Goal: Book appointment/travel/reservation

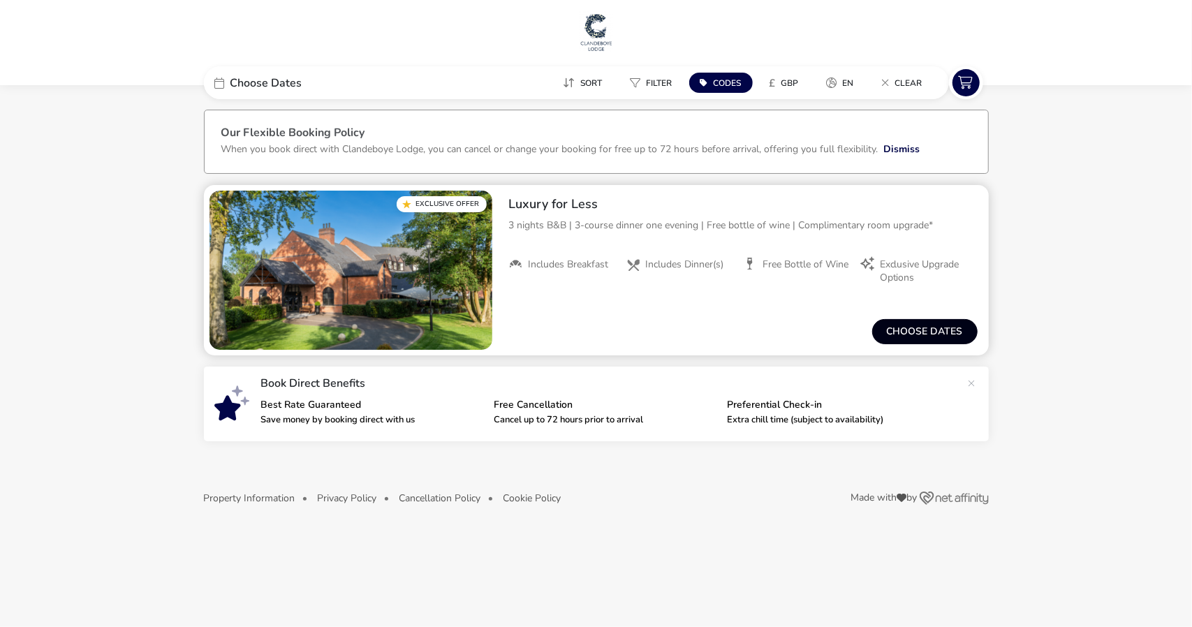
click at [920, 330] on button "Choose dates" at bounding box center [924, 331] width 105 height 25
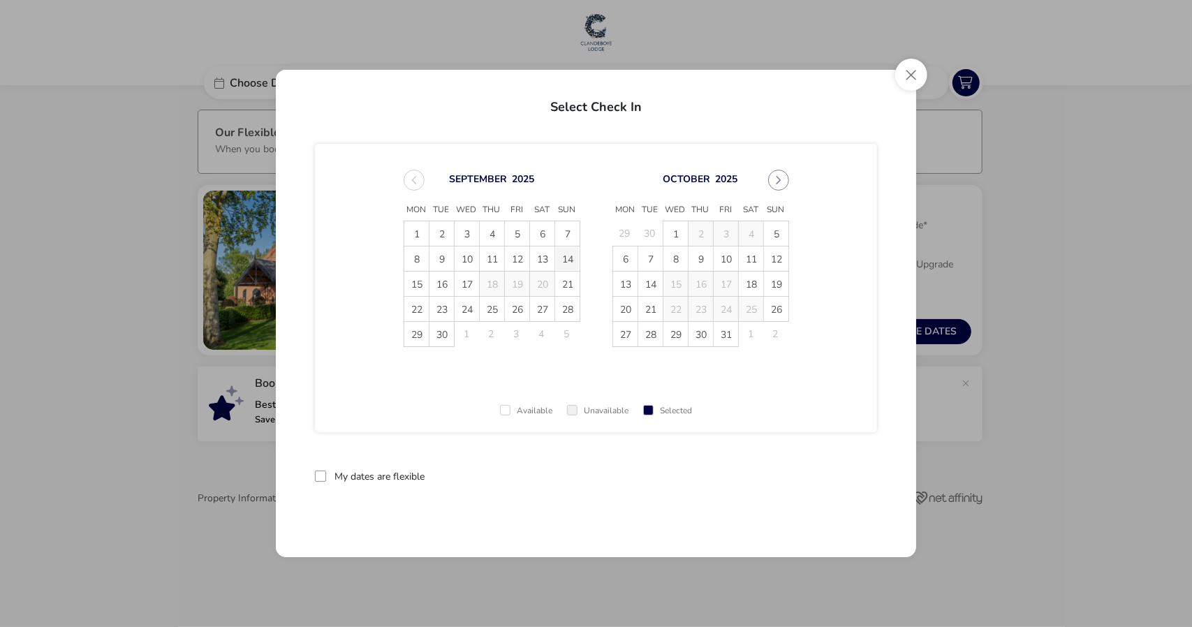
click at [571, 253] on span "14" at bounding box center [567, 259] width 24 height 24
click at [465, 281] on span "17" at bounding box center [467, 284] width 24 height 24
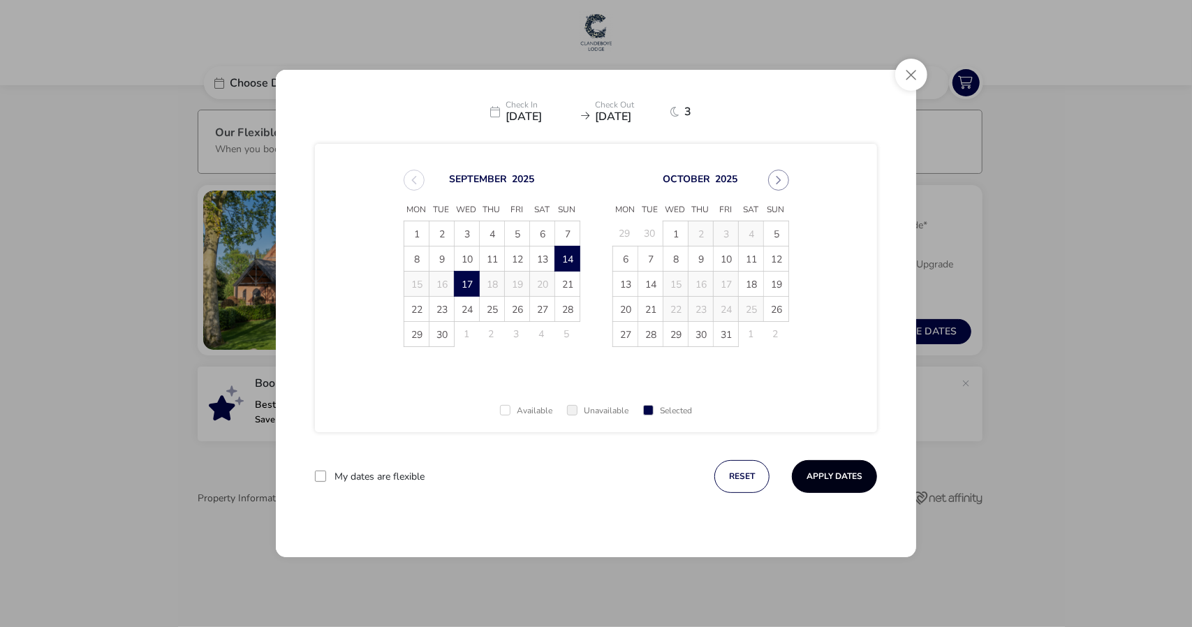
click at [831, 472] on button "Apply Dates" at bounding box center [834, 476] width 85 height 33
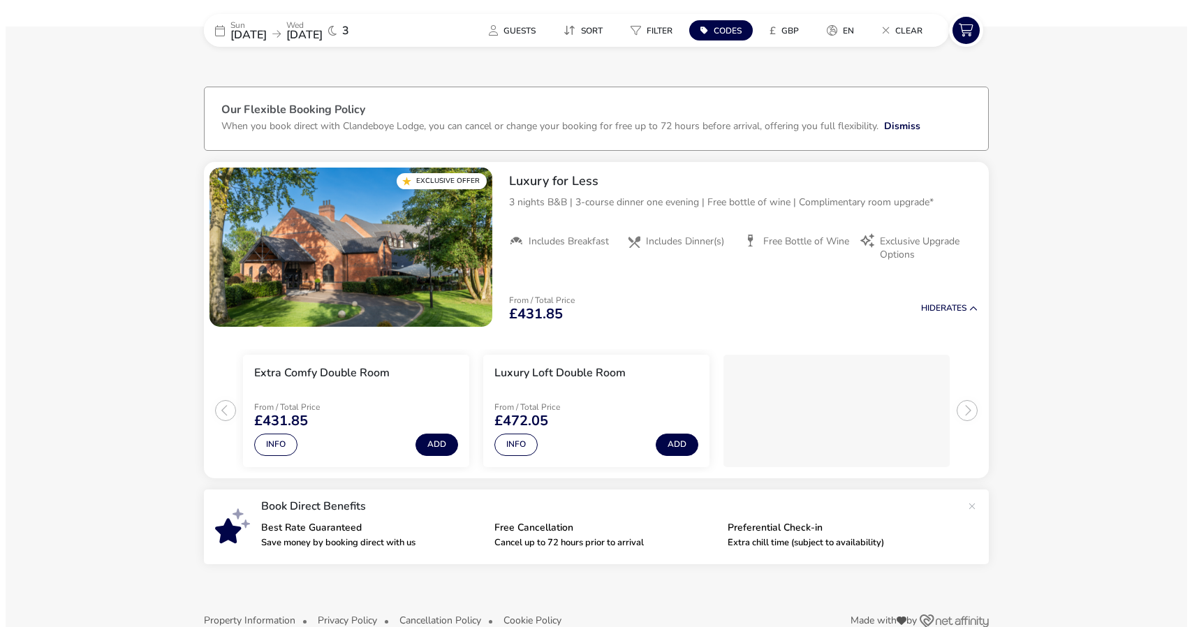
scroll to position [50, 0]
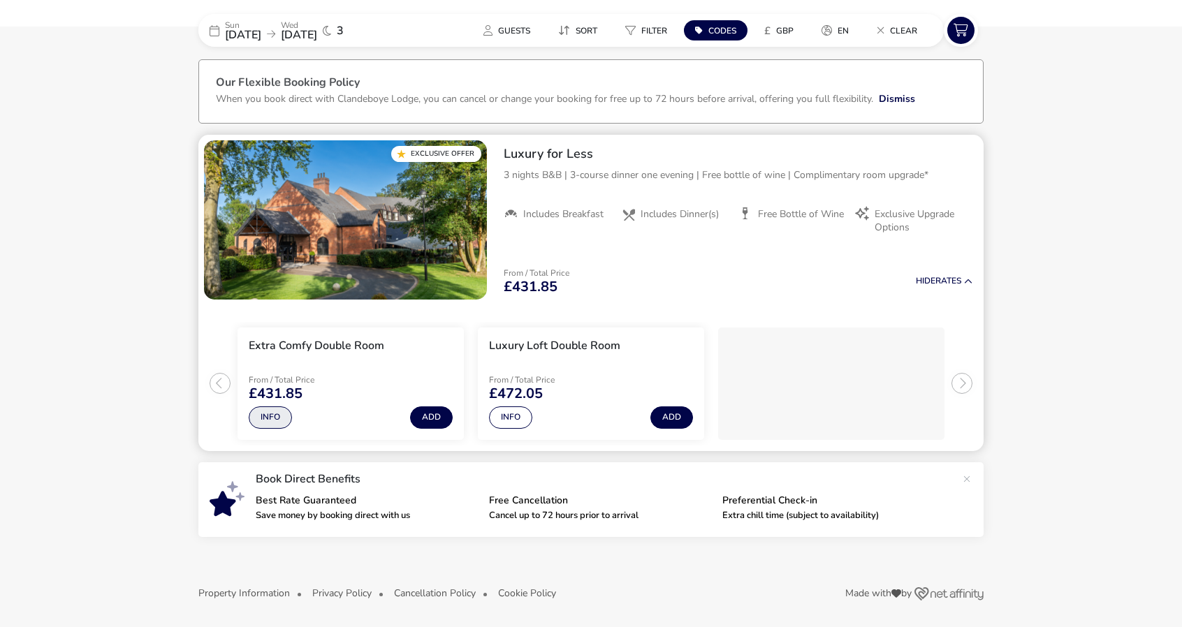
click at [271, 413] on button "Info" at bounding box center [270, 417] width 43 height 22
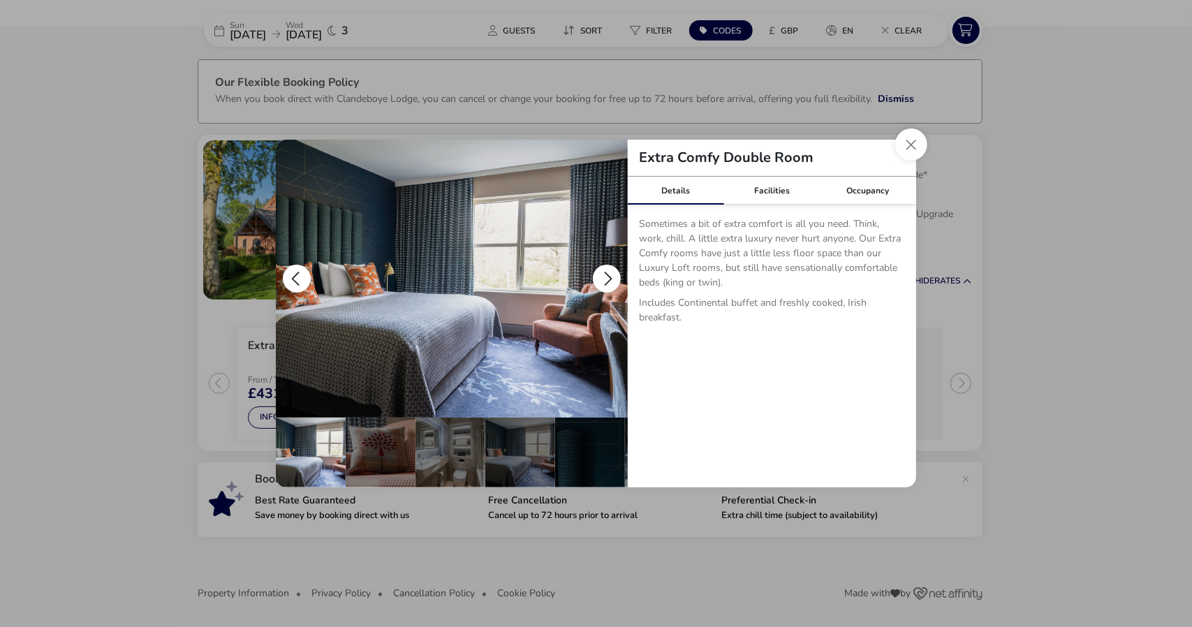
click at [609, 276] on button "details" at bounding box center [607, 279] width 28 height 28
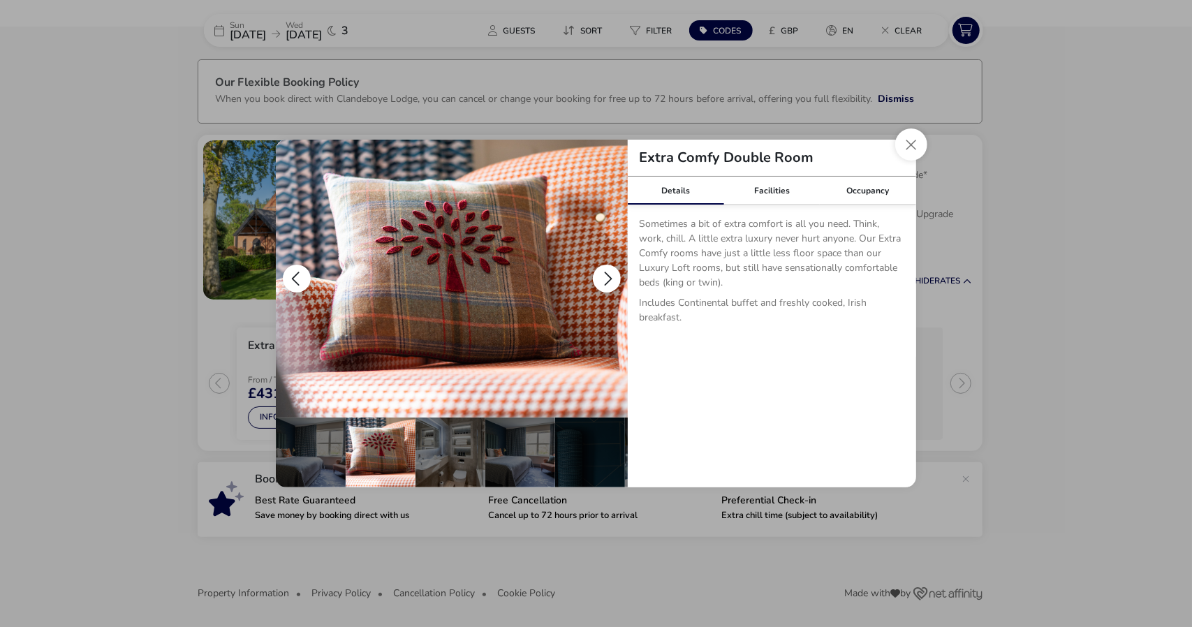
click at [609, 273] on button "details" at bounding box center [607, 279] width 28 height 28
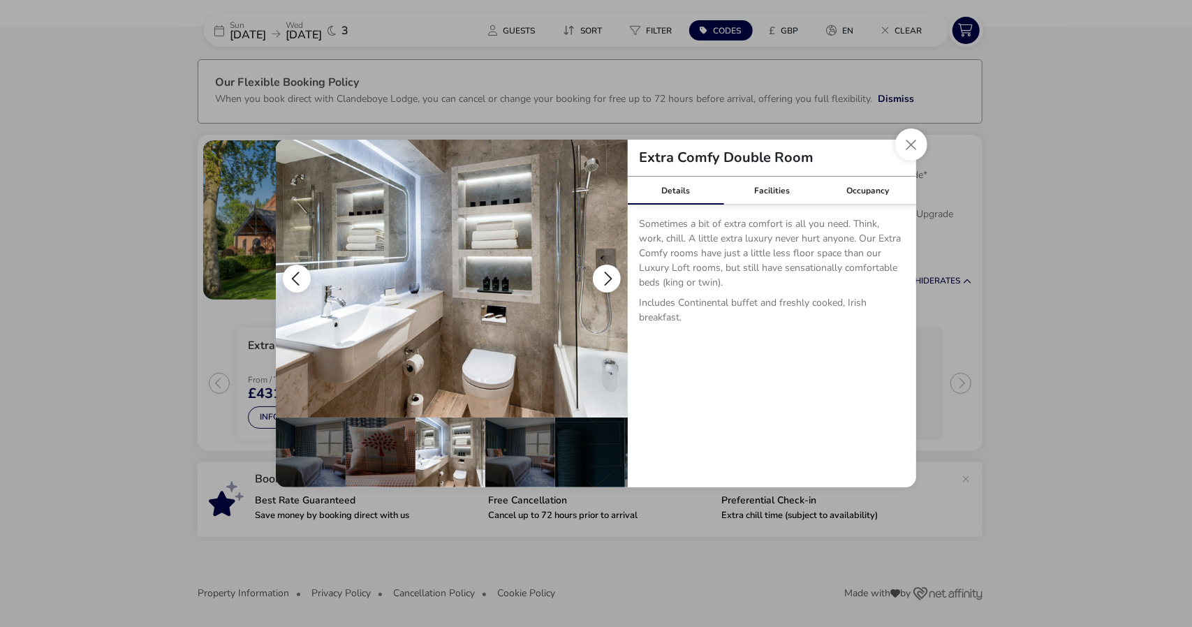
scroll to position [0, 70]
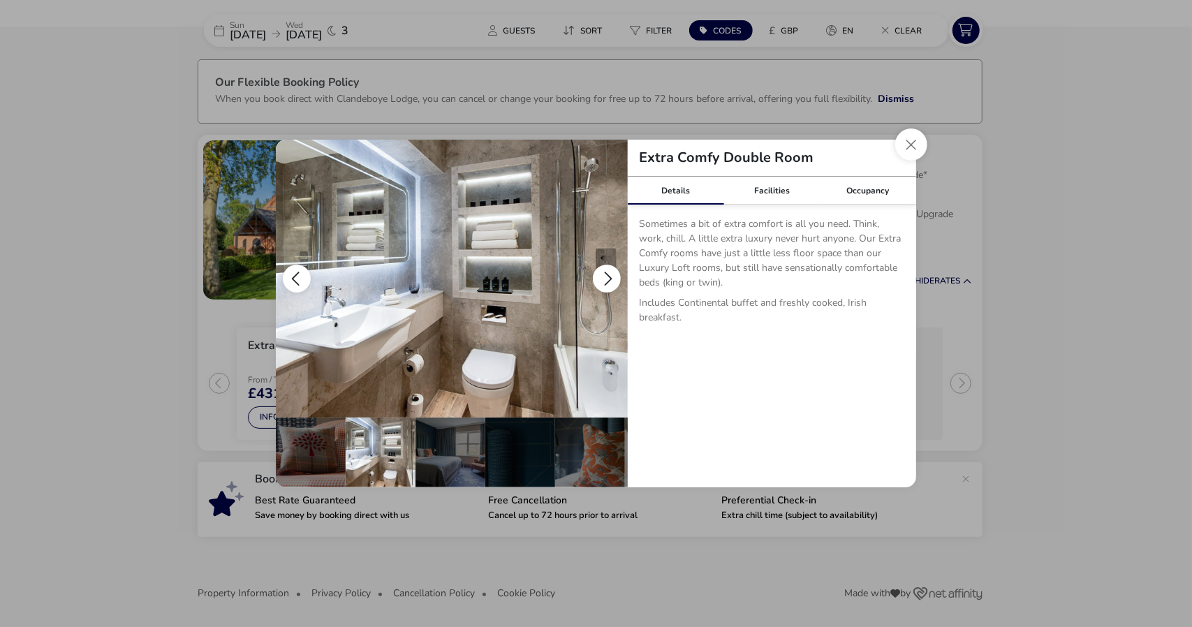
click at [608, 268] on button "details" at bounding box center [607, 279] width 28 height 28
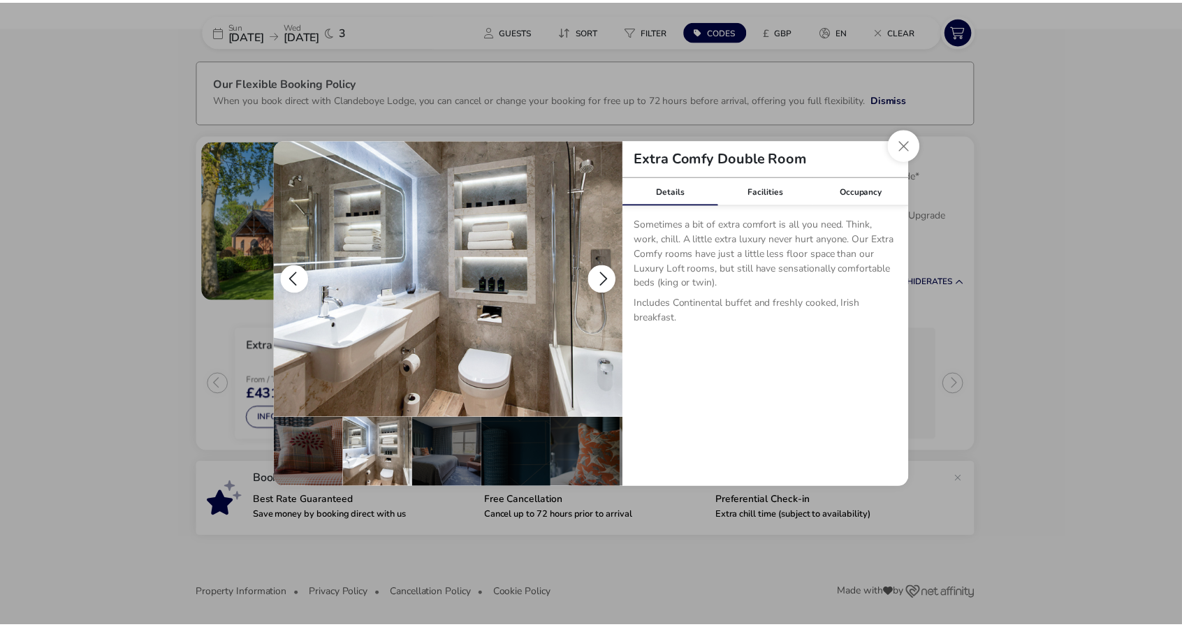
scroll to position [0, 136]
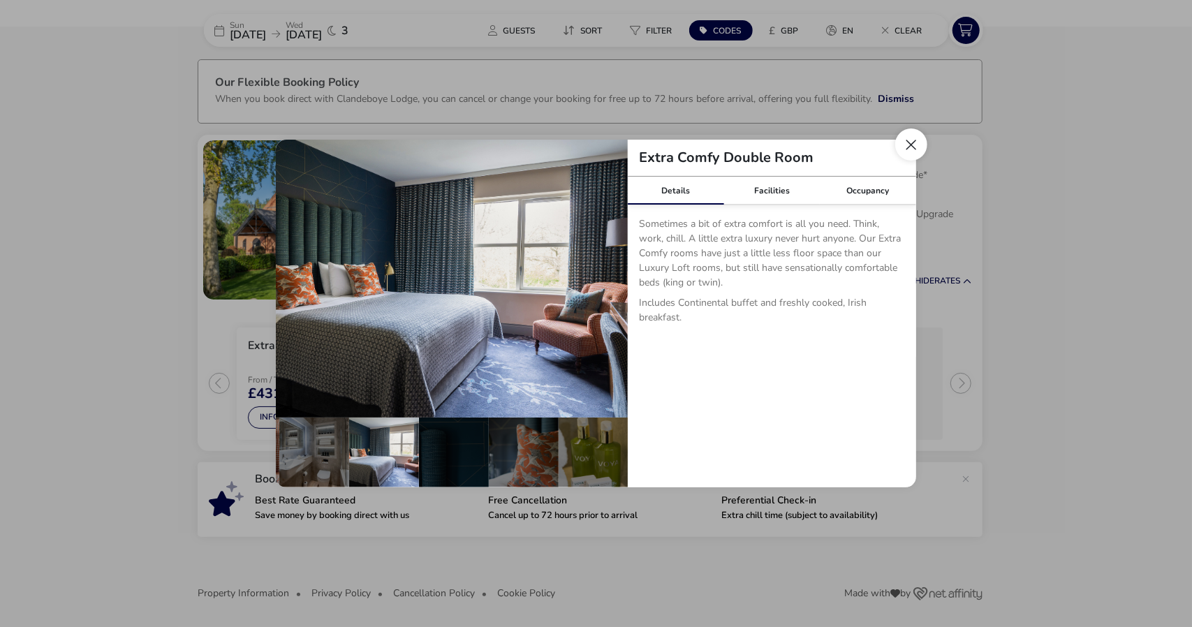
click at [912, 140] on button "Close dialog" at bounding box center [911, 144] width 32 height 32
